Goal: Transaction & Acquisition: Purchase product/service

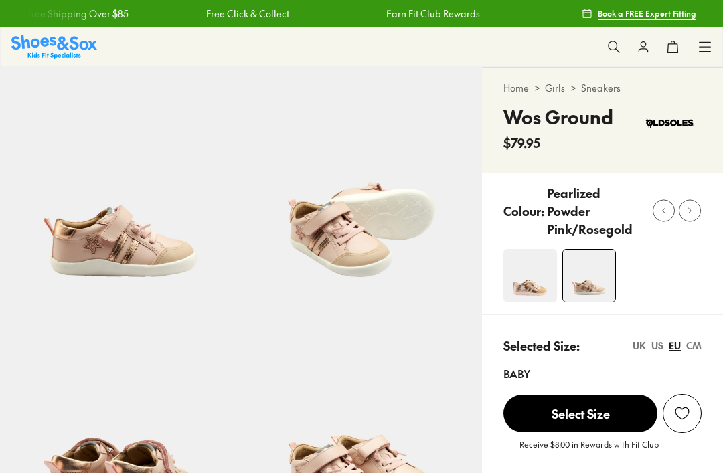
select select "*"
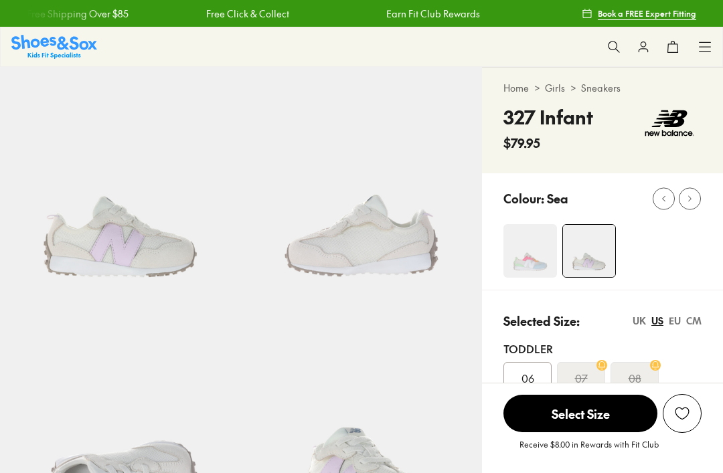
select select "*"
click at [543, 265] on img at bounding box center [530, 251] width 54 height 54
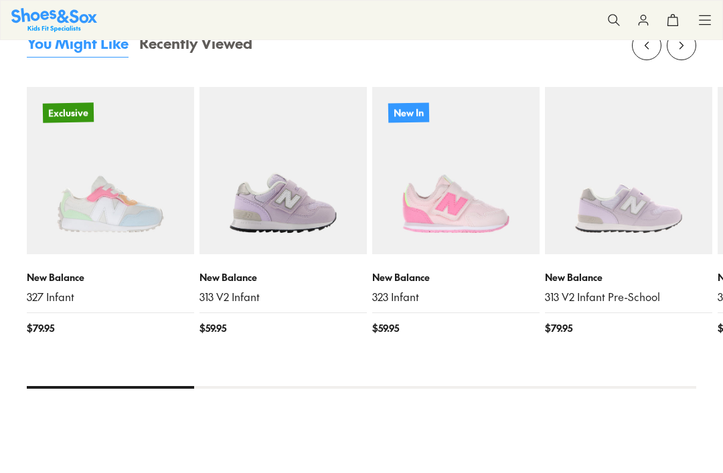
scroll to position [1168, 0]
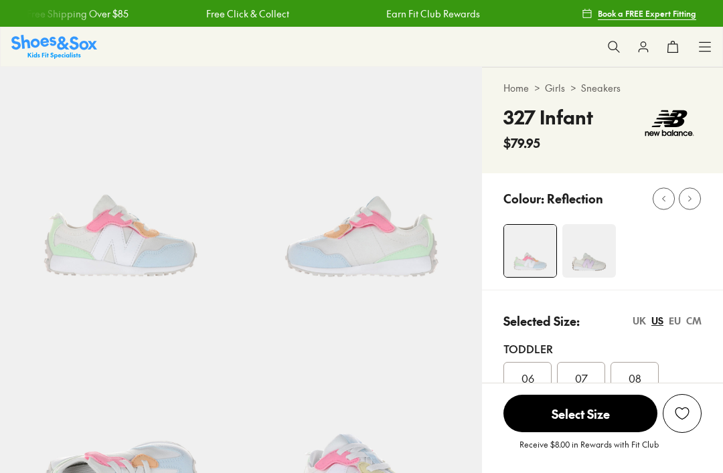
select select "*"
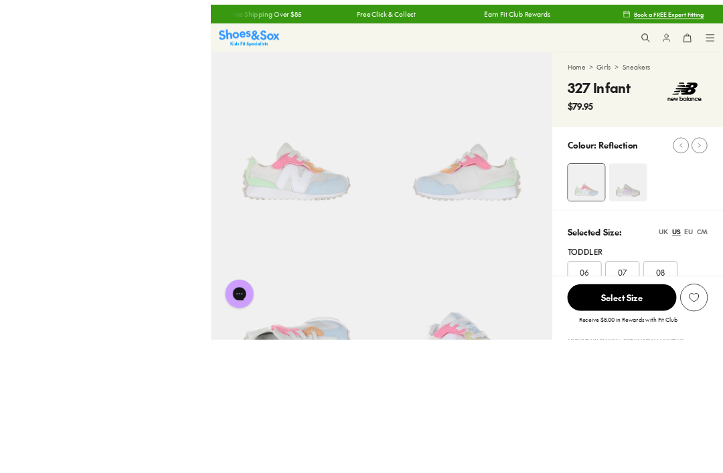
scroll to position [213, 0]
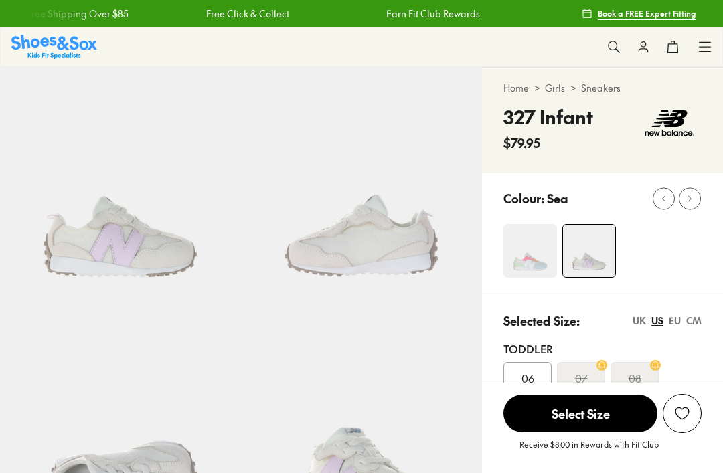
scroll to position [1008, 0]
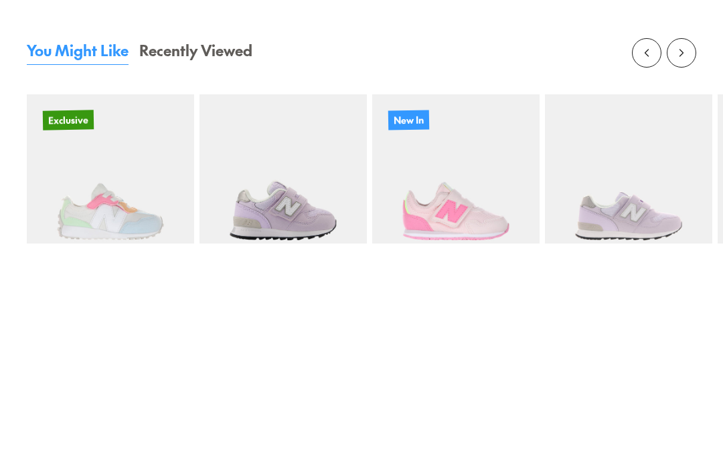
select select "*"
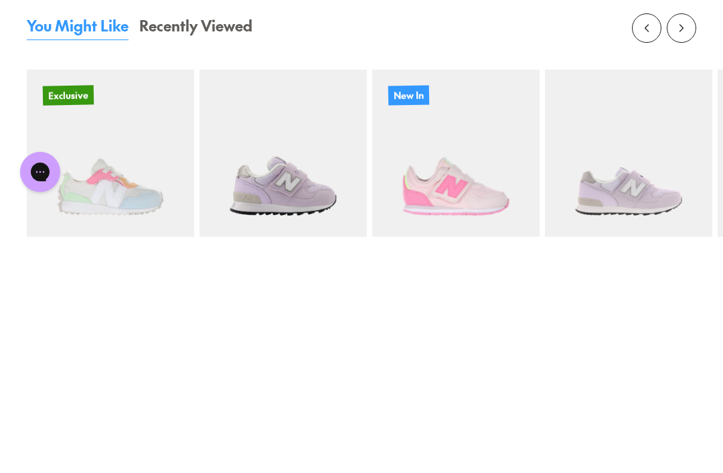
scroll to position [1275, 0]
